Goal: Find specific page/section: Find specific page/section

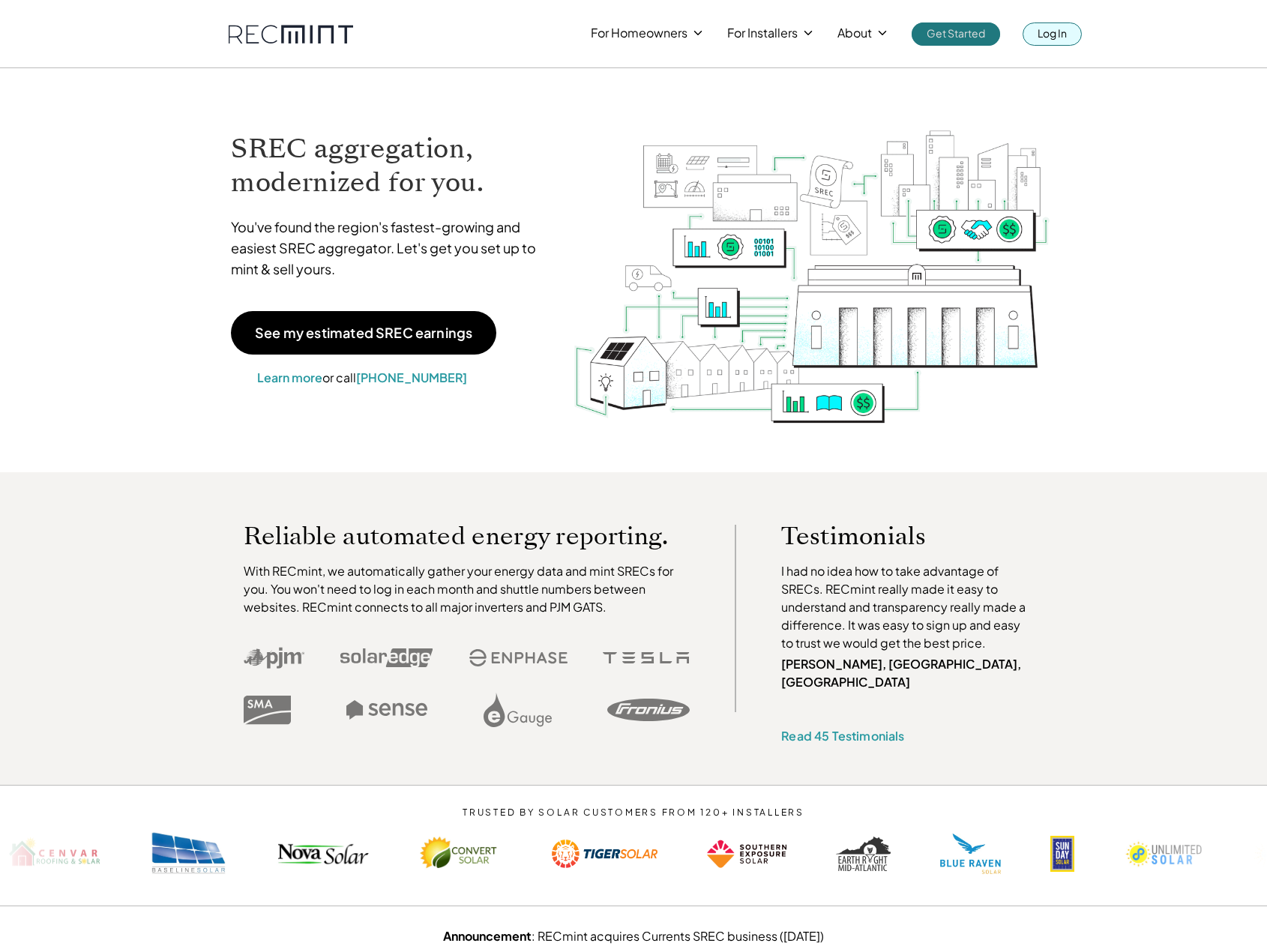
click at [1070, 41] on link "Log In" at bounding box center [1052, 35] width 59 height 24
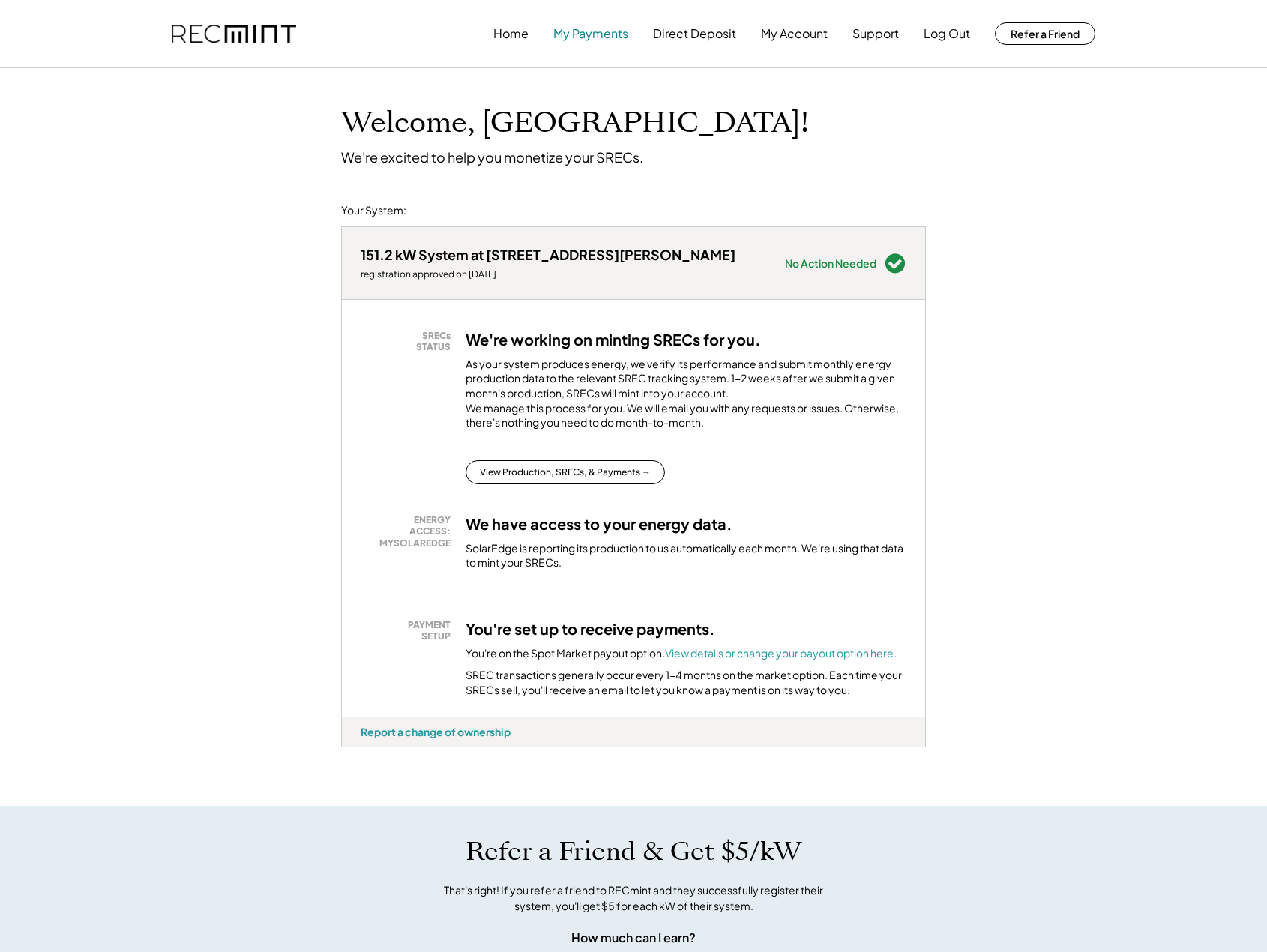
click at [565, 45] on button "My Payments" at bounding box center [591, 34] width 75 height 30
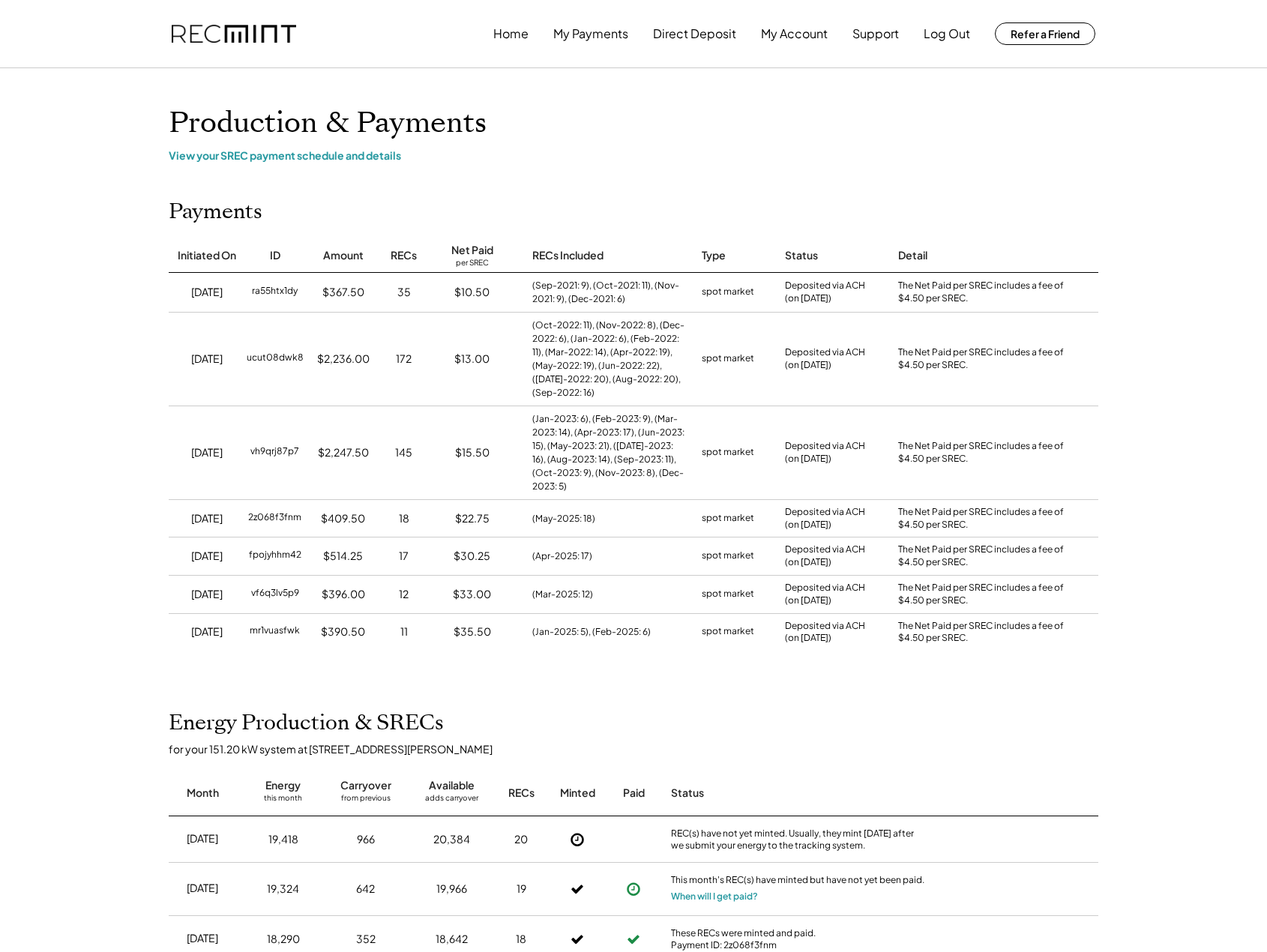
click at [598, 503] on div "(May-2025: 18)" at bounding box center [602, 518] width 170 height 38
